Goal: Communication & Community: Answer question/provide support

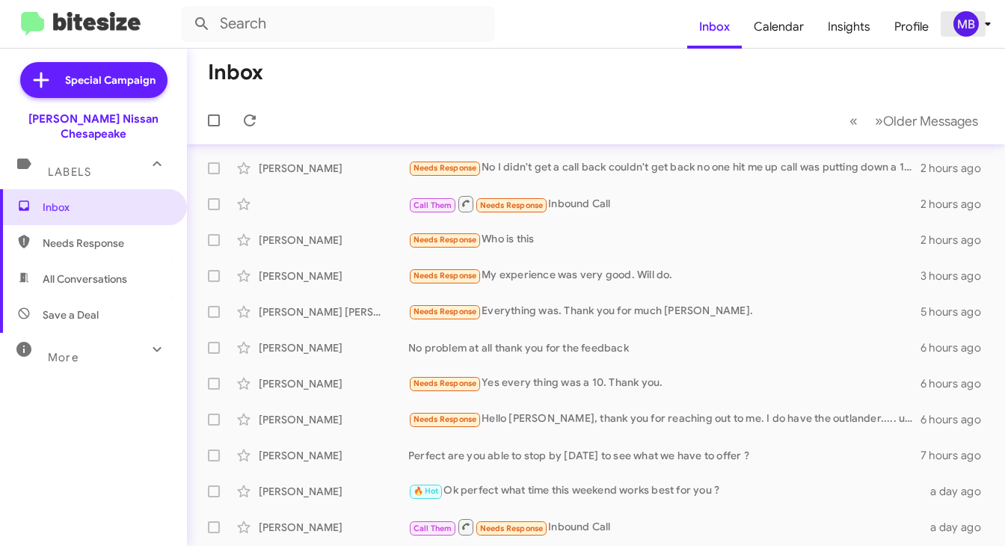
click at [979, 25] on icon at bounding box center [988, 24] width 18 height 18
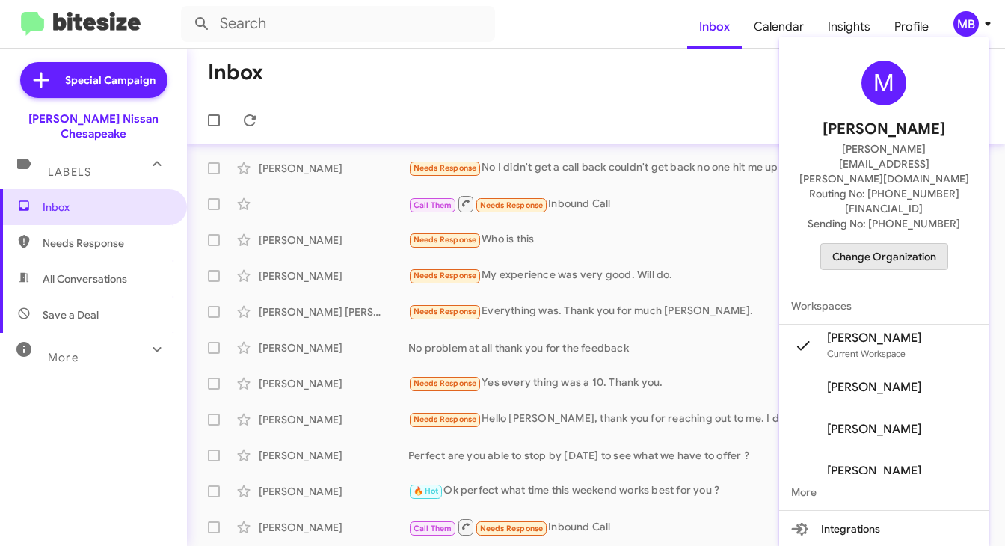
click at [891, 244] on span "Change Organization" at bounding box center [884, 256] width 104 height 25
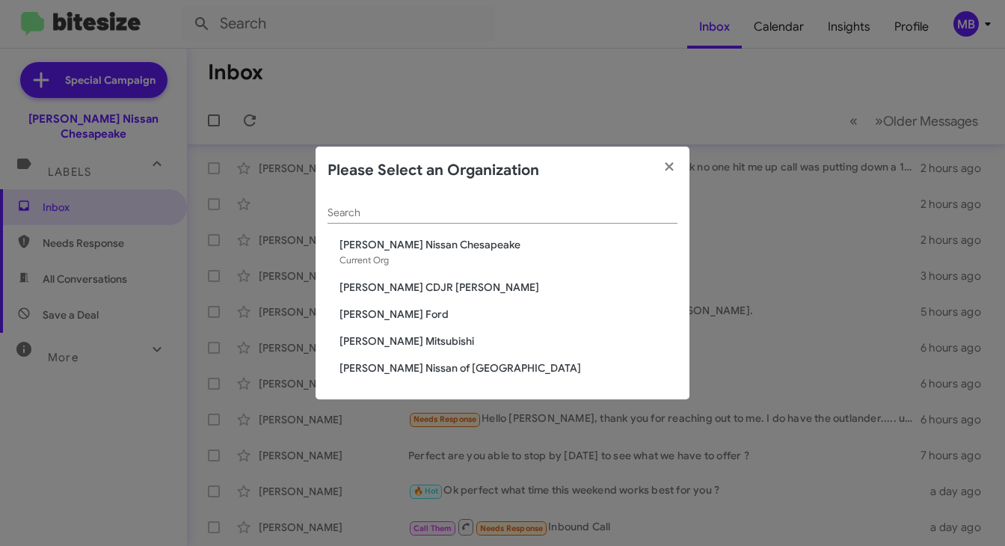
click at [438, 367] on span "[PERSON_NAME] Nissan of [GEOGRAPHIC_DATA]" at bounding box center [508, 367] width 338 height 15
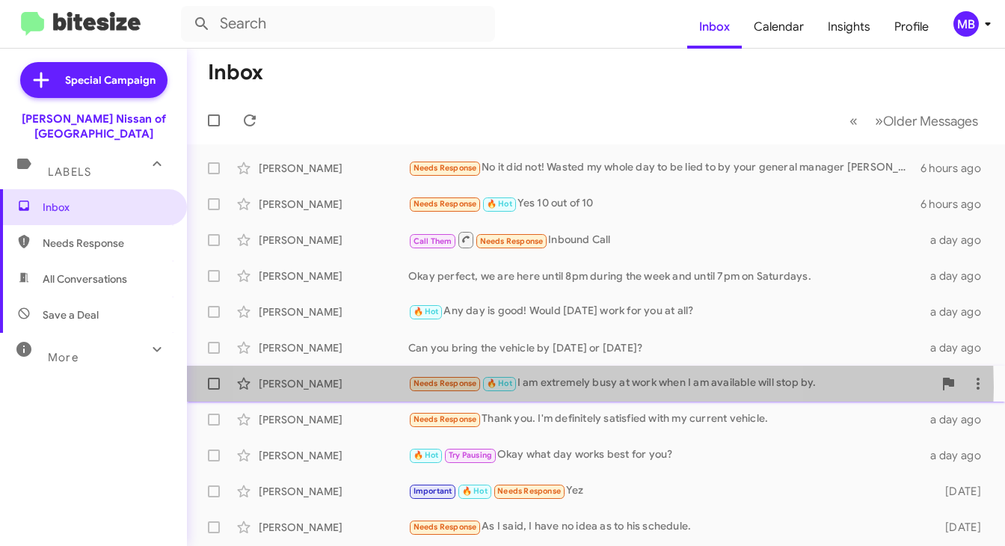
click at [518, 387] on div "Needs Response 🔥 Hot I am extremely busy at work when I am available will stop …" at bounding box center [670, 383] width 525 height 17
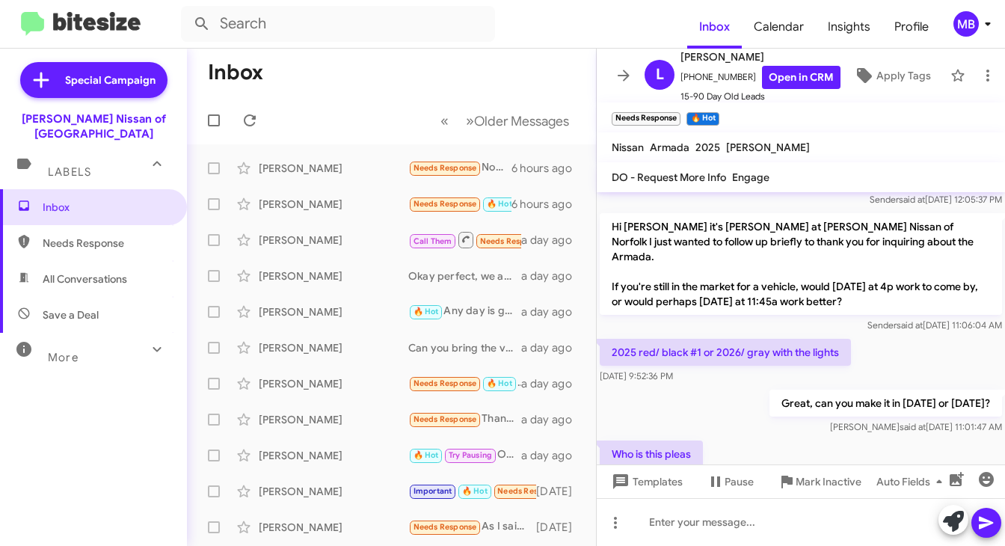
scroll to position [1026, 0]
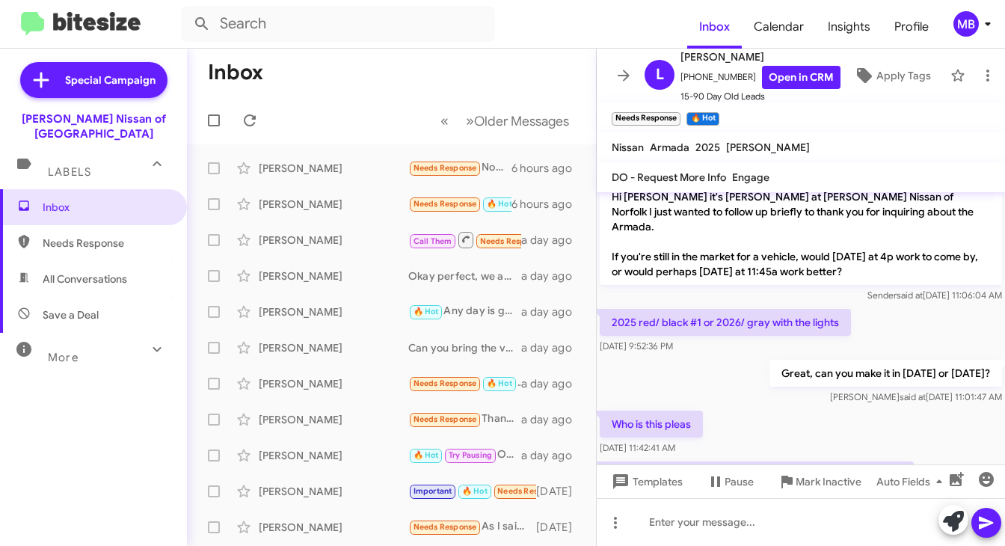
click at [96, 225] on span "Needs Response" at bounding box center [93, 243] width 187 height 36
type input "in:needs-response"
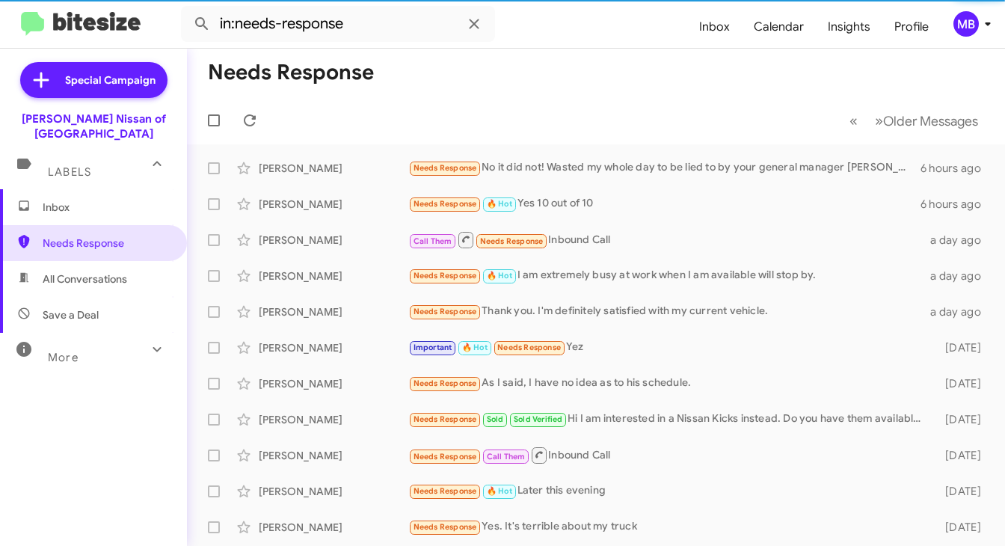
click at [94, 200] on span "Inbox" at bounding box center [106, 207] width 127 height 15
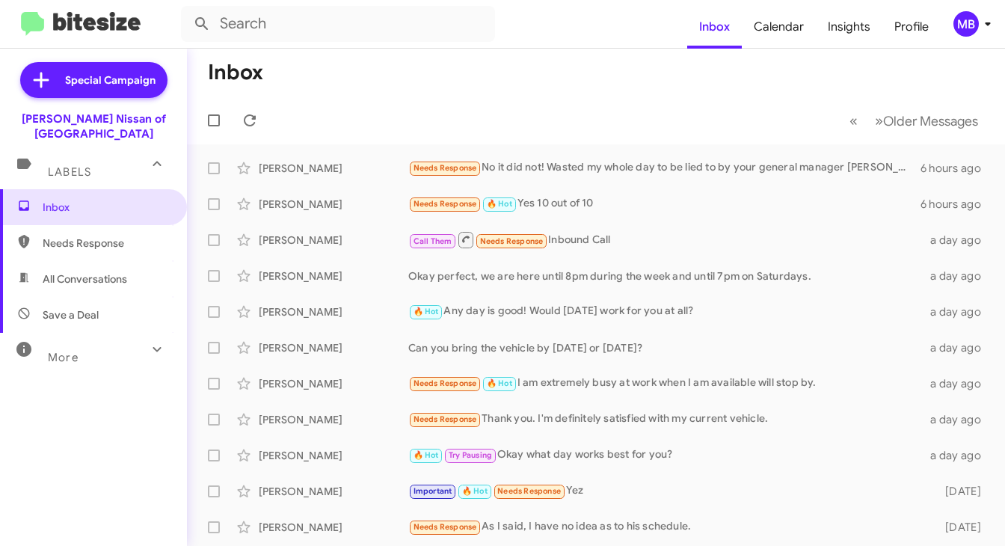
click at [452, 126] on mat-toolbar-row "« Previous » Next Older Messages" at bounding box center [596, 120] width 818 height 48
